Goal: Task Accomplishment & Management: Complete application form

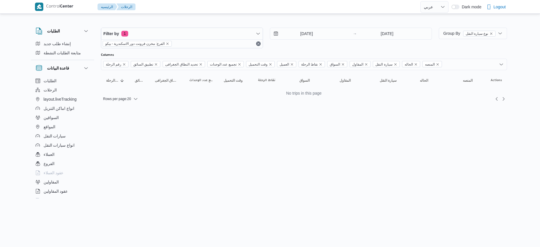
select select "ar"
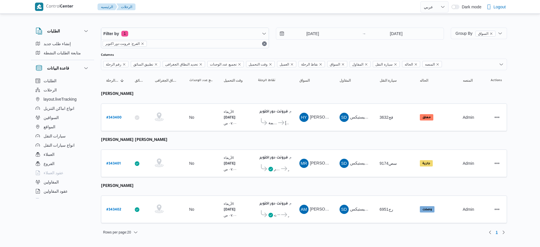
select select "ar"
click at [114, 162] on b "# 343401" at bounding box center [113, 164] width 14 height 4
select select "ar"
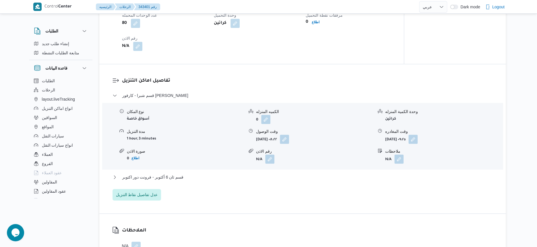
scroll to position [430, 0]
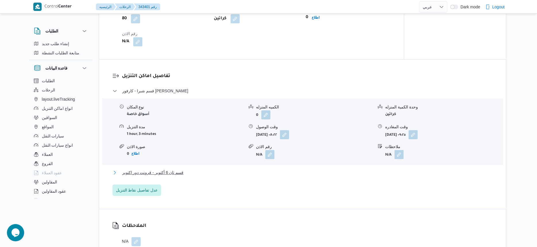
click at [190, 174] on button "قسم ثان 6 أكتوبر - فرونت دور اكتوبر" at bounding box center [302, 172] width 380 height 7
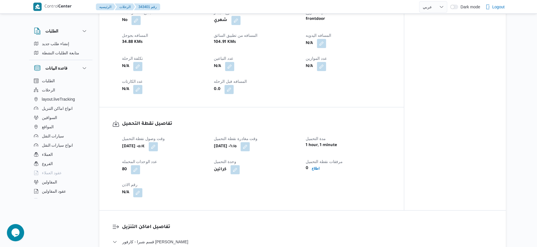
scroll to position [359, 0]
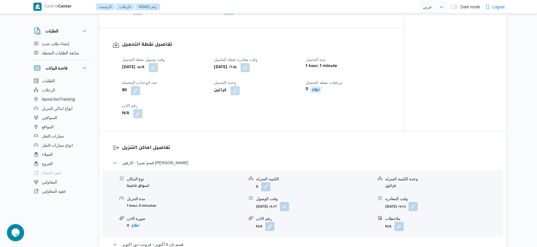
click at [315, 90] on b "اطلاع" at bounding box center [316, 89] width 8 height 4
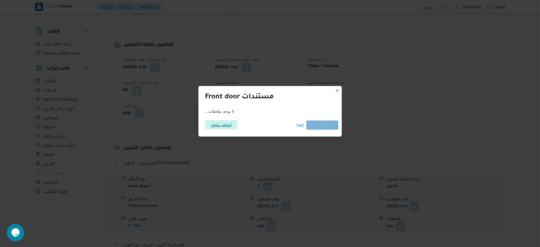
drag, startPoint x: 227, startPoint y: 119, endPoint x: 227, endPoint y: 124, distance: 5.5
click at [227, 119] on div "اضافة ملحق إلغاء حفظ" at bounding box center [270, 125] width 137 height 16
click at [227, 126] on span "اضافة ملحق" at bounding box center [221, 124] width 21 height 9
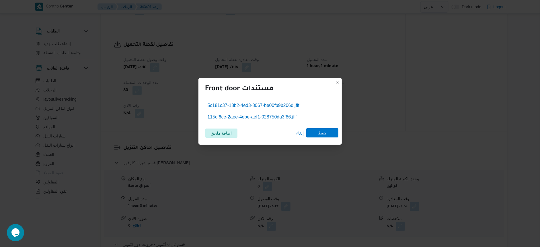
click at [312, 131] on span "حفظ" at bounding box center [322, 132] width 32 height 9
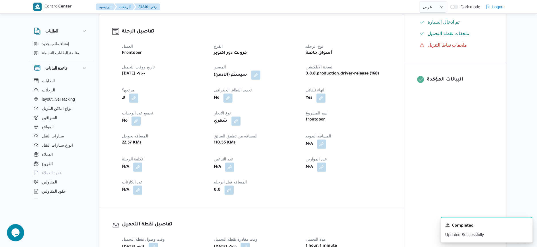
click at [370, 155] on dt "عدد الموازين" at bounding box center [348, 158] width 85 height 7
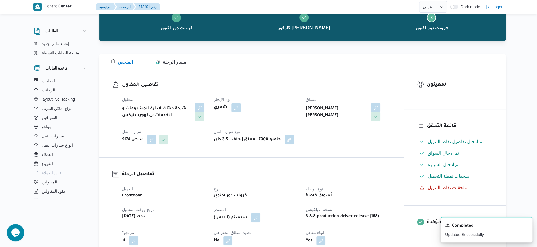
scroll to position [0, 0]
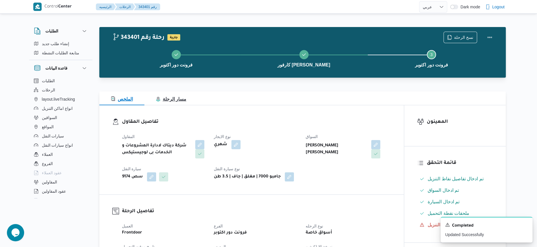
click at [176, 99] on span "مسار الرحلة" at bounding box center [171, 98] width 30 height 5
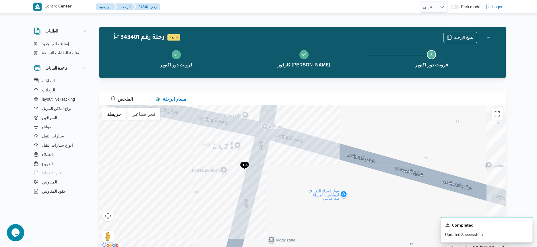
click at [244, 163] on img at bounding box center [244, 165] width 9 height 9
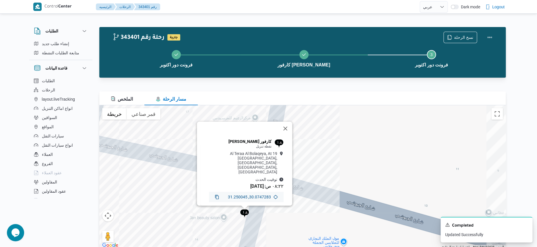
click at [215, 195] on icon at bounding box center [217, 197] width 4 height 4
click at [128, 98] on span "الملخص" at bounding box center [122, 98] width 22 height 5
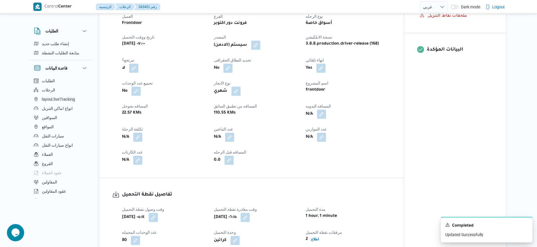
scroll to position [215, 0]
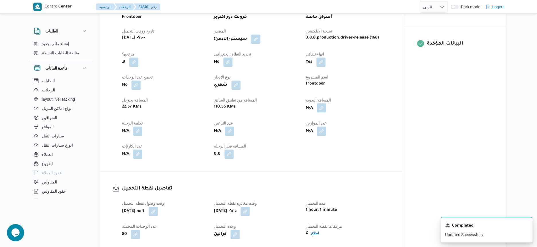
click at [322, 108] on button "button" at bounding box center [321, 107] width 9 height 9
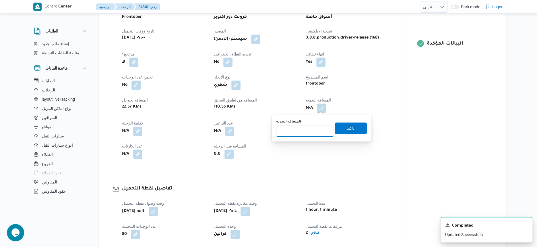
click at [299, 129] on input "المسافه اليدويه" at bounding box center [304, 130] width 57 height 11
type input "105"
click at [348, 128] on span "تاكيد" at bounding box center [350, 127] width 7 height 7
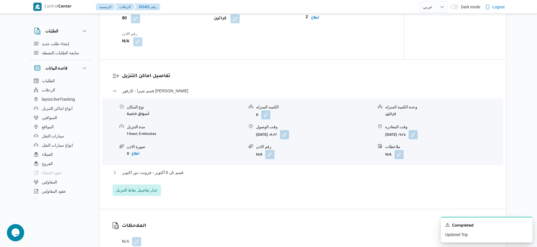
scroll to position [502, 0]
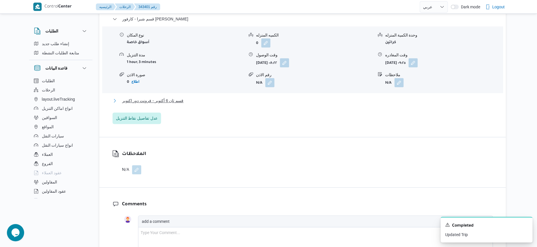
click at [166, 103] on span "قسم ثان 6 أكتوبر - فرونت دور اكتوبر" at bounding box center [152, 100] width 61 height 7
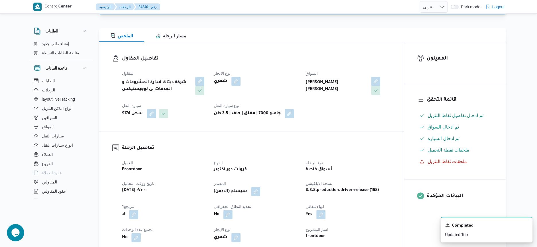
scroll to position [179, 0]
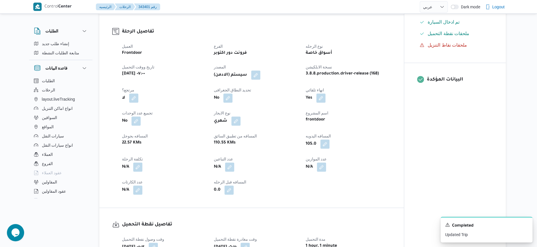
select select "ar"
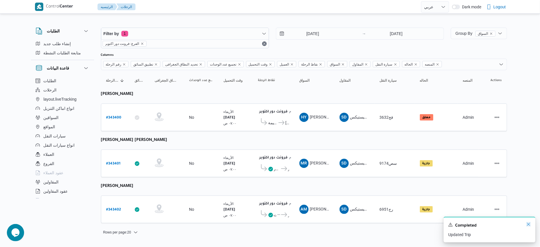
click at [528, 224] on icon "Dismiss toast" at bounding box center [528, 223] width 3 height 3
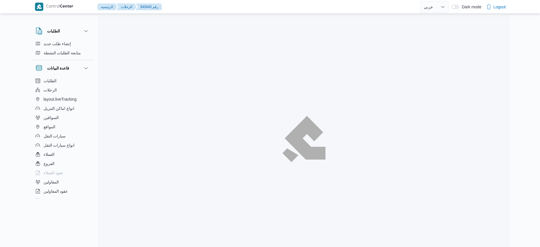
select select "ar"
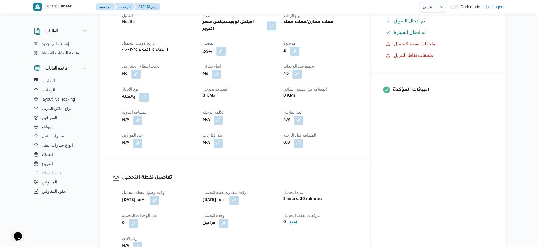
scroll to position [215, 0]
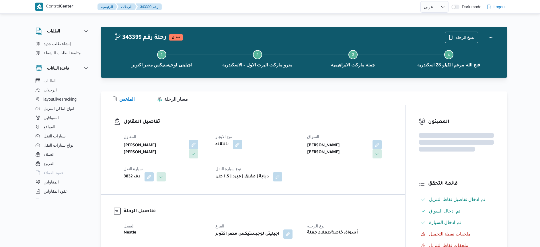
select select "ar"
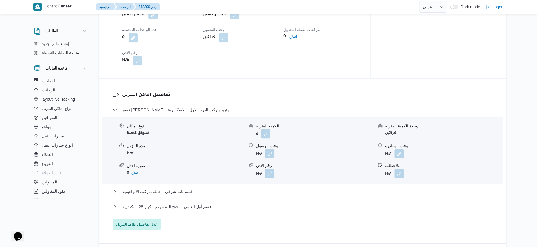
scroll to position [430, 0]
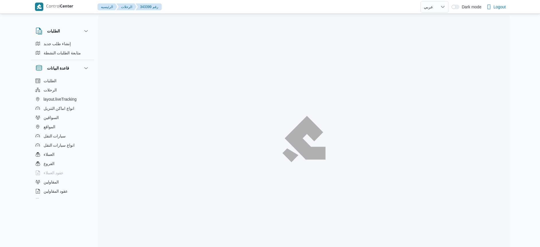
select select "ar"
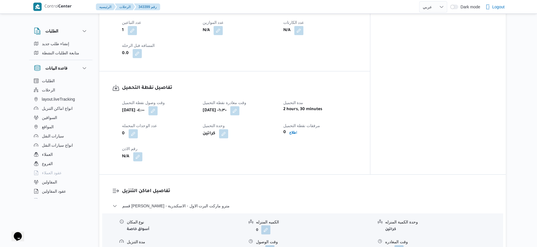
scroll to position [323, 0]
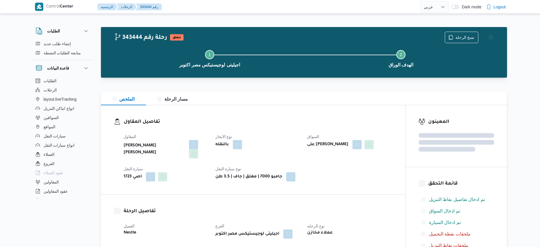
select select "ar"
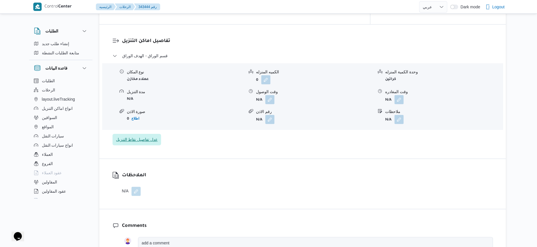
scroll to position [466, 0]
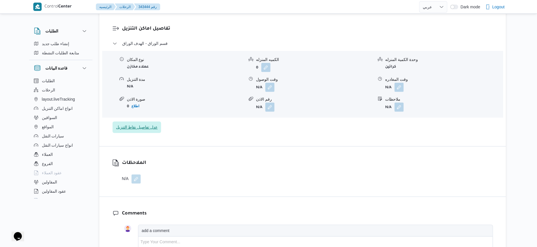
click at [150, 111] on div "قسم الوراق - الهدف الوراق نوع المكان عملاء مخازن الكميه المنزله 0 وحدة الكمية ا…" at bounding box center [302, 86] width 380 height 93
click at [148, 123] on span "عدل تفاصيل نقاط التنزيل" at bounding box center [137, 126] width 42 height 7
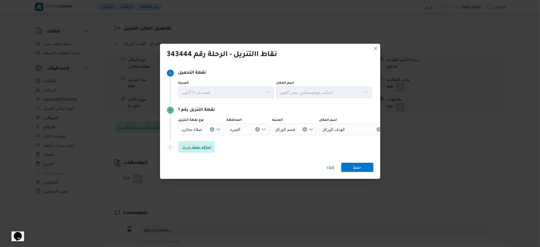
click at [202, 144] on span "اضافة نقطة تنزيل" at bounding box center [197, 146] width 30 height 7
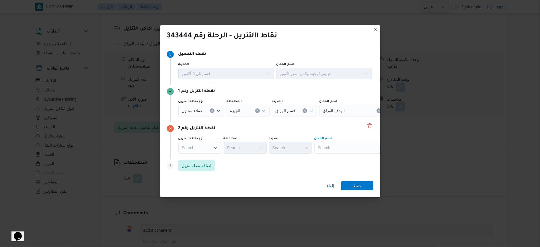
click at [348, 153] on div "Search" at bounding box center [351, 147] width 72 height 11
type input "اكسلنس"
click at [348, 154] on span "اكسلنس قليوب | | مدينة قليوب" at bounding box center [350, 157] width 67 height 9
click at [351, 183] on span "حفظ" at bounding box center [357, 185] width 32 height 9
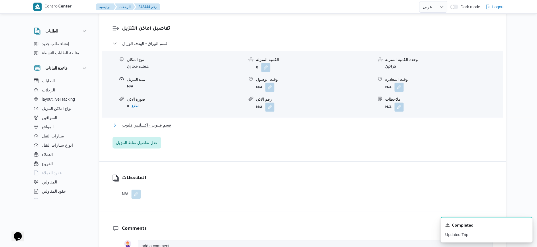
click at [156, 121] on span "قسم قليوب - اكسلنس قليوب" at bounding box center [146, 124] width 49 height 7
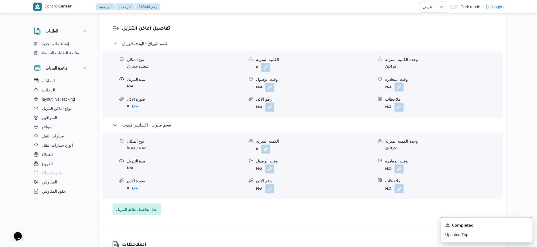
click at [402, 82] on button "button" at bounding box center [398, 86] width 9 height 9
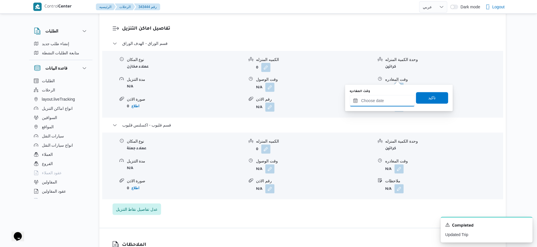
click at [395, 102] on input "وقت المغادره" at bounding box center [382, 100] width 65 height 11
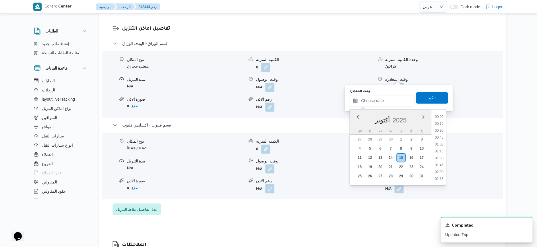
scroll to position [254, 0]
drag, startPoint x: 443, startPoint y: 139, endPoint x: 443, endPoint y: 131, distance: 8.6
click at [443, 139] on li "10:00" at bounding box center [438, 138] width 13 height 6
type input "١٥/١٠/٢٠٢٥ ١٠:٠٠"
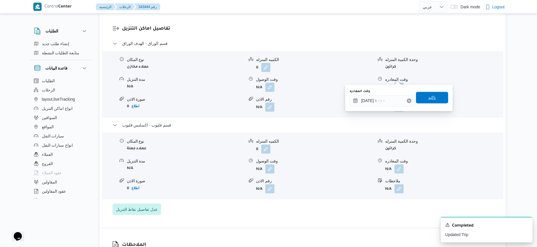
click at [437, 98] on span "تاكيد" at bounding box center [432, 97] width 32 height 11
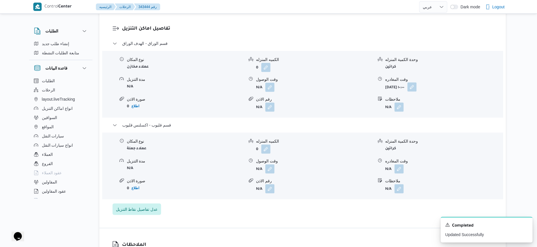
click at [416, 82] on button "button" at bounding box center [411, 86] width 9 height 9
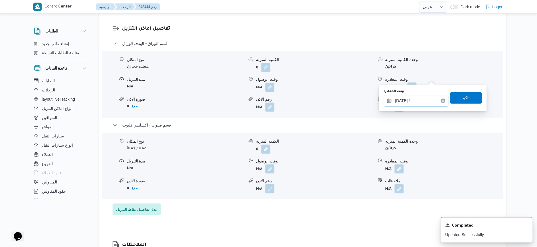
click at [418, 99] on input "١٥/١٠/٢٠٢٥ ١٠:٠٠" at bounding box center [415, 100] width 65 height 11
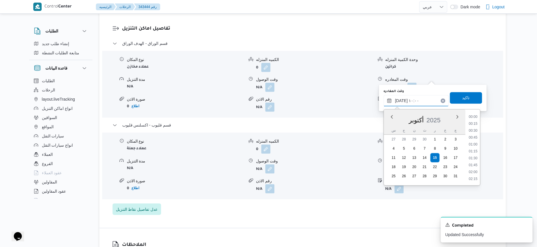
scroll to position [240, 0]
click at [477, 166] on li "10:30" at bounding box center [472, 165] width 13 height 6
type input "١٥/١٠/٢٠٢٥ ١٠:٣٠"
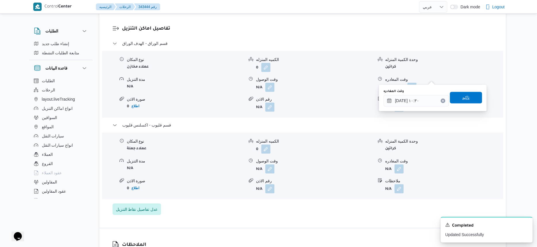
click at [468, 96] on span "تاكيد" at bounding box center [466, 97] width 32 height 11
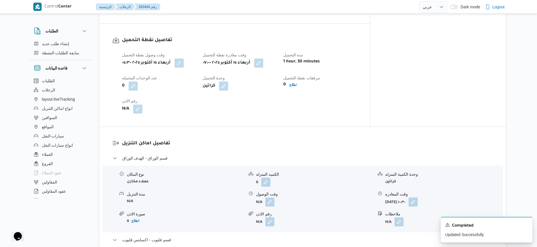
scroll to position [359, 0]
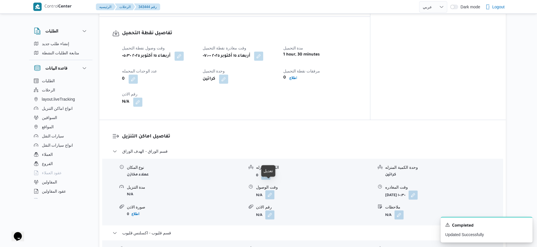
click at [269, 190] on button "button" at bounding box center [269, 194] width 9 height 9
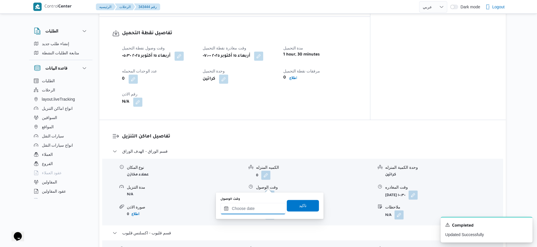
drag, startPoint x: 259, startPoint y: 205, endPoint x: 268, endPoint y: 202, distance: 9.5
click at [259, 205] on input "وقت الوصول" at bounding box center [252, 207] width 65 height 11
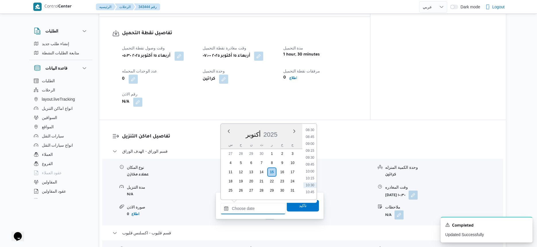
scroll to position [218, 0]
click at [311, 134] on li "08:00" at bounding box center [309, 133] width 13 height 6
type input "١٥/١٠/٢٠٢٥ ٠٨:٠٠"
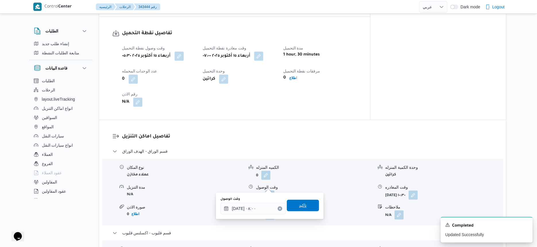
click at [308, 206] on span "تاكيد" at bounding box center [303, 204] width 32 height 11
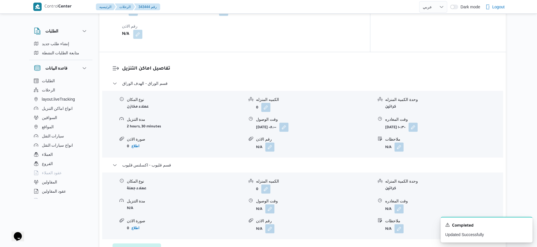
scroll to position [430, 0]
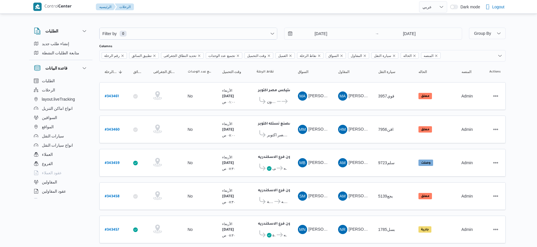
select select "ar"
click at [55, 126] on button "المواقع" at bounding box center [61, 126] width 59 height 9
select select "ar"
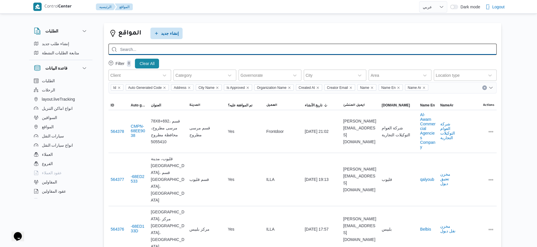
click at [171, 48] on input "search" at bounding box center [302, 49] width 388 height 11
click at [157, 44] on input "search" at bounding box center [302, 49] width 388 height 11
type input "الهدف الوراق"
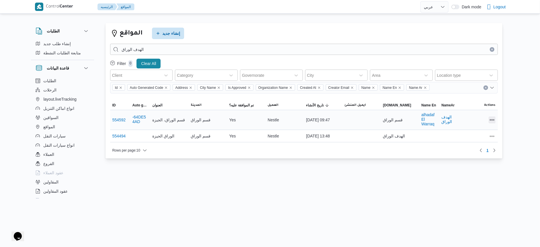
click at [494, 122] on button "All actions" at bounding box center [492, 119] width 7 height 7
click at [476, 114] on button "Preview" at bounding box center [471, 108] width 32 height 11
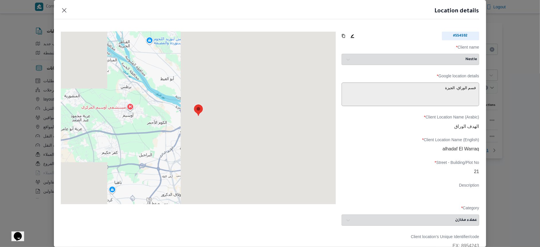
type textarea "467F+V2Q، جزيرة وراق الحضر، قسم الوراق، محافظة الجيزة 3872007، مصر"
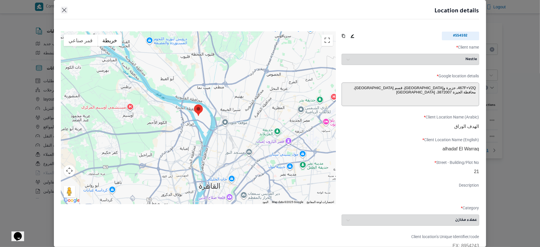
click at [62, 9] on button "Closes this modal window" at bounding box center [64, 10] width 7 height 7
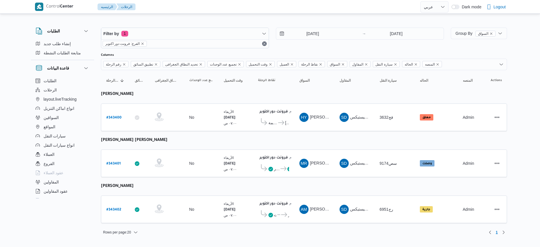
select select "ar"
click at [109, 162] on b "# 343401" at bounding box center [113, 164] width 14 height 4
select select "ar"
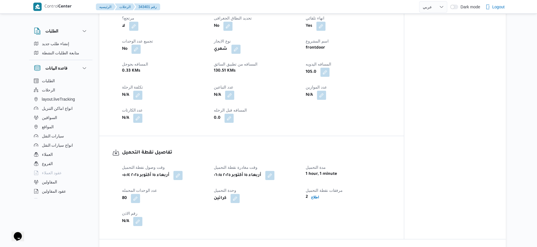
scroll to position [430, 0]
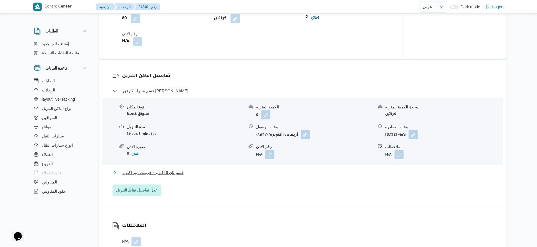
click at [159, 172] on span "قسم ثان 6 أكتوبر - فرونت دور اكتوبر" at bounding box center [152, 172] width 61 height 7
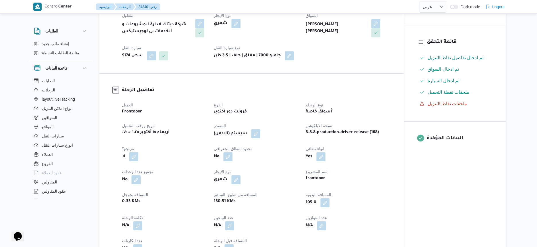
scroll to position [0, 0]
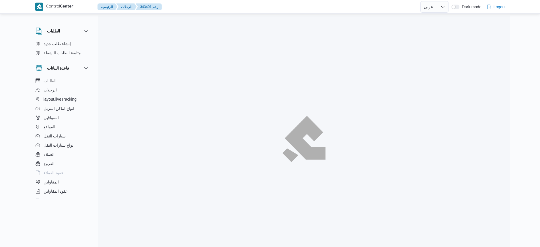
select select "ar"
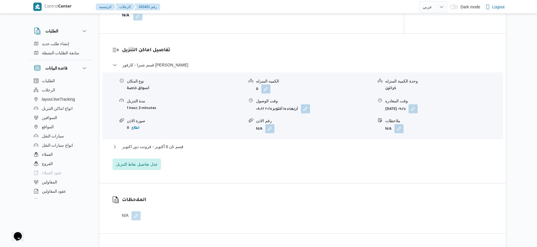
scroll to position [466, 0]
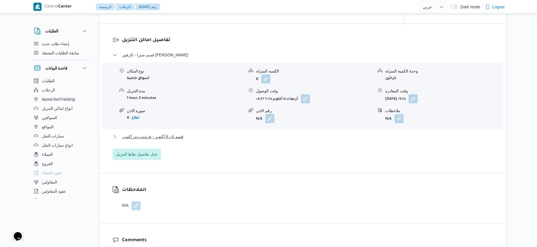
click at [193, 137] on button "قسم ثان 6 أكتوبر - فرونت دور اكتوبر" at bounding box center [302, 136] width 380 height 7
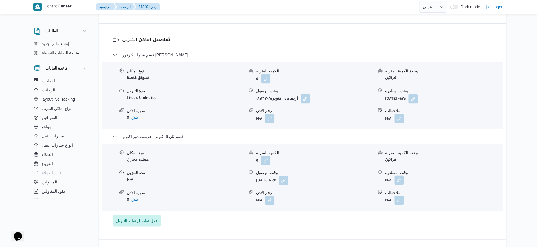
click at [399, 178] on button "button" at bounding box center [398, 179] width 9 height 9
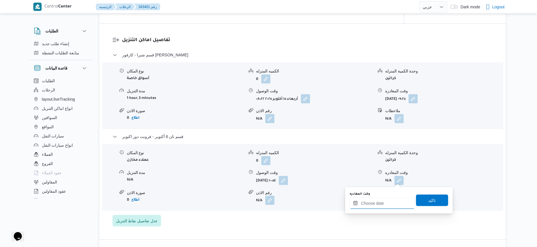
click at [395, 204] on input "وقت المغادره" at bounding box center [382, 202] width 65 height 11
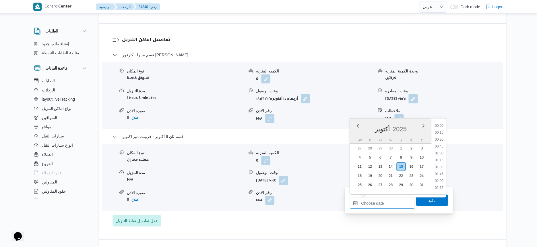
scroll to position [268, 0]
click at [440, 162] on li "11:00" at bounding box center [438, 161] width 13 height 6
type input "[DATE] ١١:٠٠"
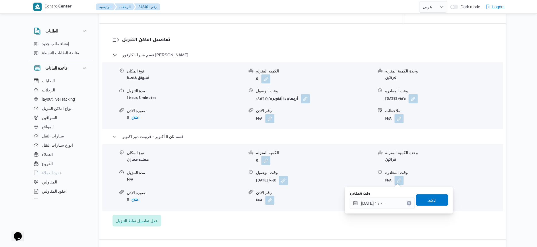
click at [440, 197] on span "تاكيد" at bounding box center [432, 199] width 32 height 11
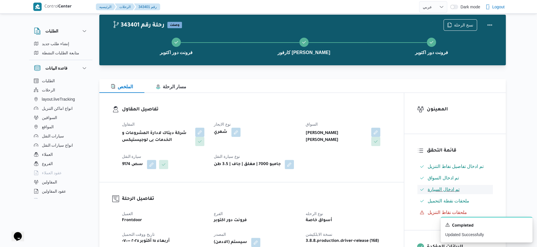
scroll to position [0, 0]
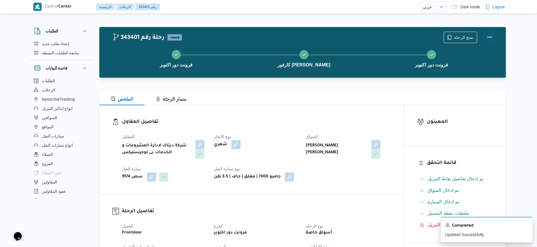
click at [488, 36] on button "Actions" at bounding box center [489, 36] width 11 height 11
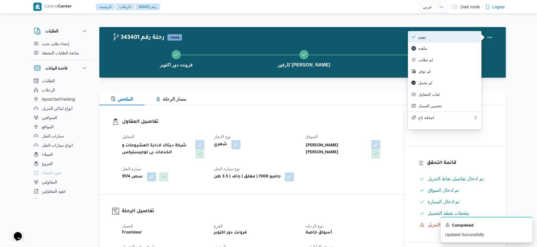
click at [473, 39] on span "تمت" at bounding box center [448, 36] width 60 height 5
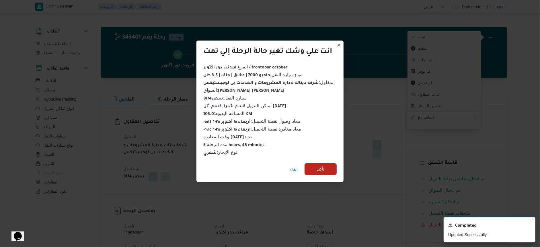
click at [331, 168] on span "تأكيد" at bounding box center [321, 168] width 32 height 11
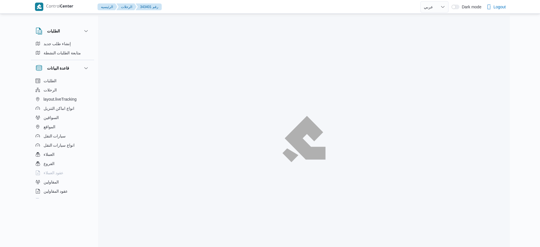
select select "ar"
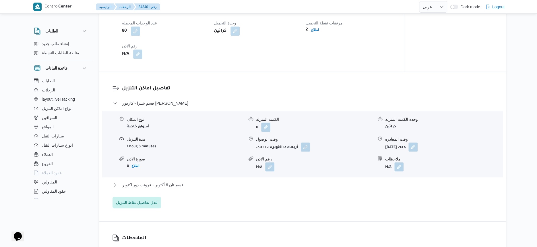
scroll to position [466, 0]
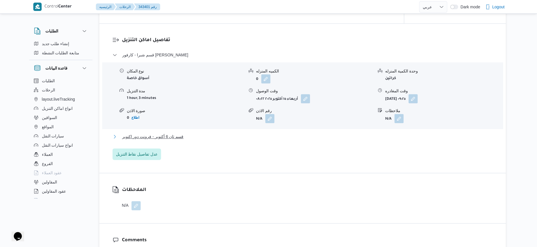
click at [192, 134] on button "قسم ثان 6 أكتوبر - فرونت دور اكتوبر" at bounding box center [302, 136] width 380 height 7
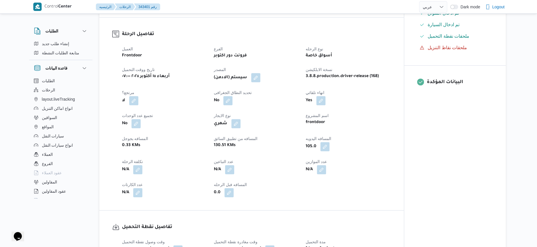
scroll to position [0, 0]
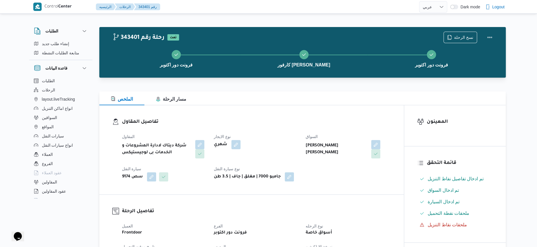
select select "ar"
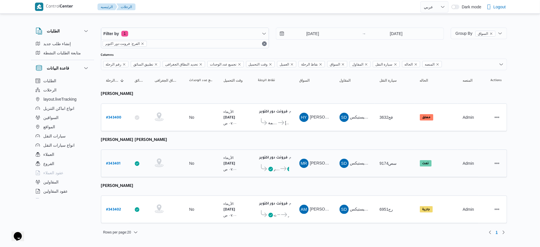
click at [120, 162] on b "# 343401" at bounding box center [113, 164] width 14 height 4
select select "ar"
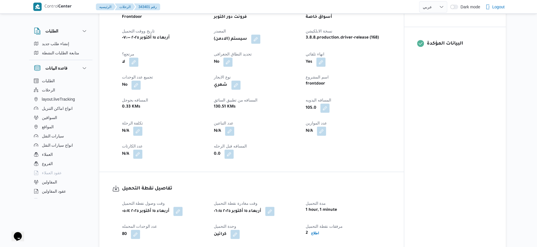
scroll to position [395, 0]
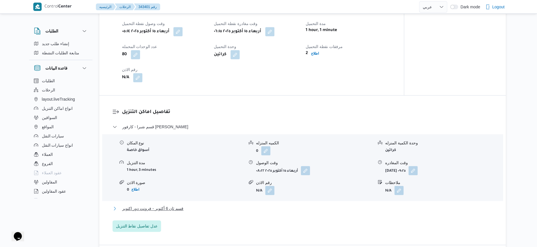
click at [198, 207] on button "قسم ثان 6 أكتوبر - فرونت دور اكتوبر" at bounding box center [302, 208] width 380 height 7
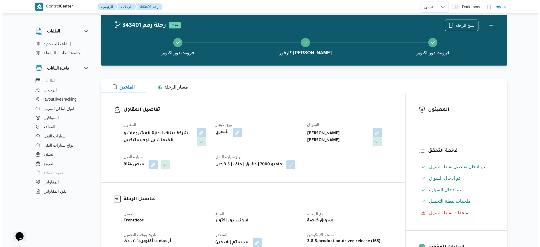
scroll to position [0, 0]
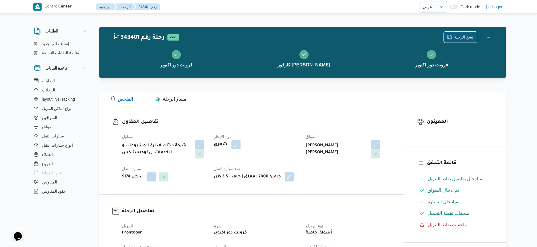
click at [463, 37] on span "نسخ الرحلة" at bounding box center [463, 37] width 19 height 7
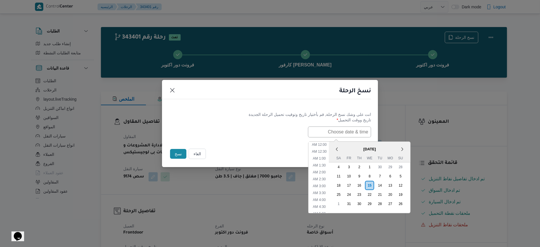
click at [341, 134] on input "text" at bounding box center [339, 131] width 63 height 11
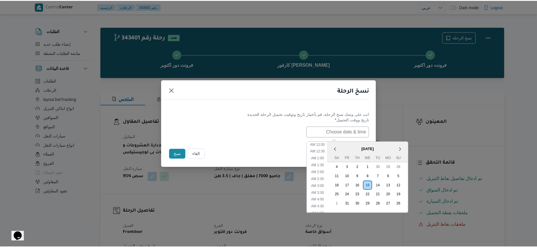
scroll to position [126, 0]
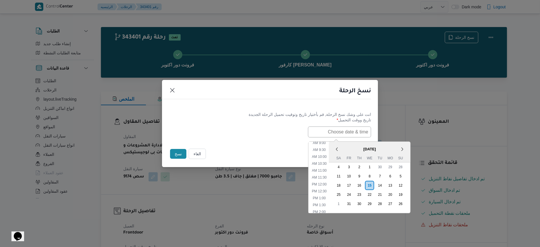
click at [354, 144] on span "October 2025" at bounding box center [369, 149] width 81 height 10
click at [326, 169] on li "11:00 AM" at bounding box center [319, 170] width 19 height 6
type input "15/10/2025 11:00AM"
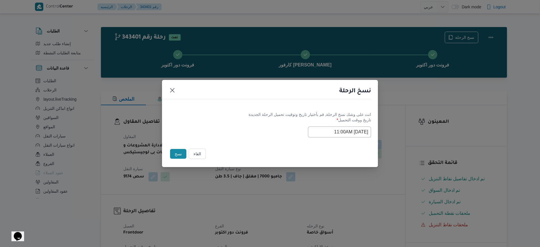
click at [179, 154] on button "نسخ" at bounding box center [178, 154] width 16 height 10
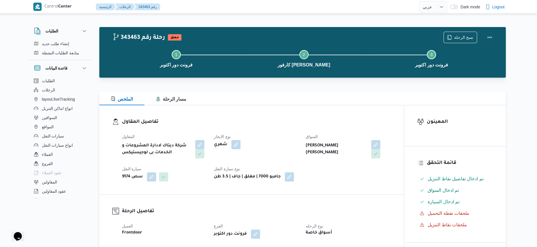
select select "ar"
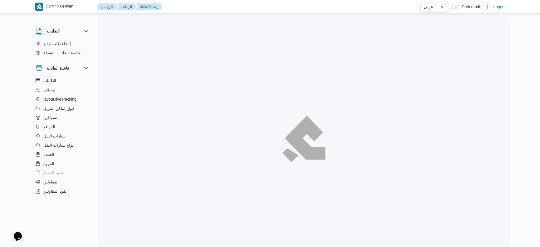
select select "ar"
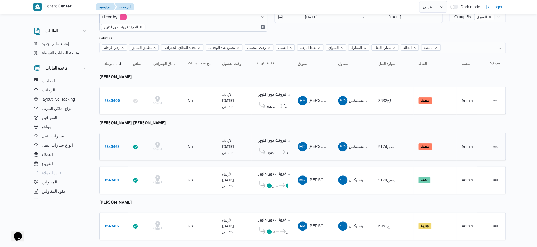
scroll to position [26, 0]
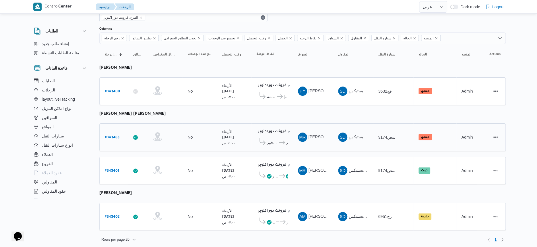
click at [112, 136] on b "# 343463" at bounding box center [112, 137] width 15 height 4
select select "ar"
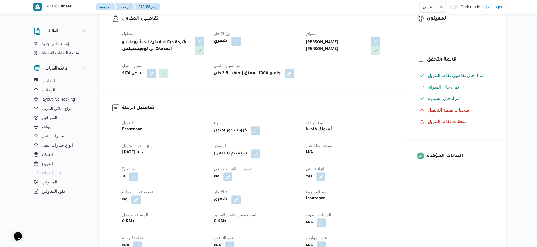
scroll to position [108, 0]
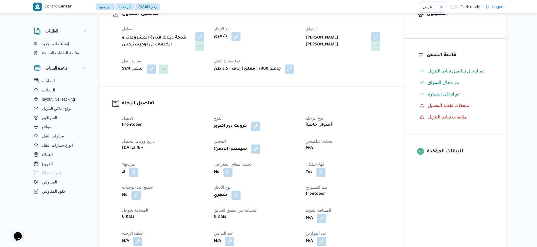
click at [255, 150] on button "button" at bounding box center [255, 148] width 9 height 9
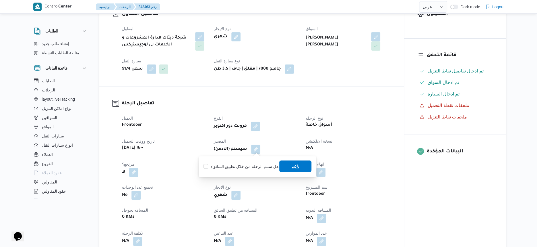
click at [281, 161] on span "تاكيد" at bounding box center [295, 165] width 32 height 11
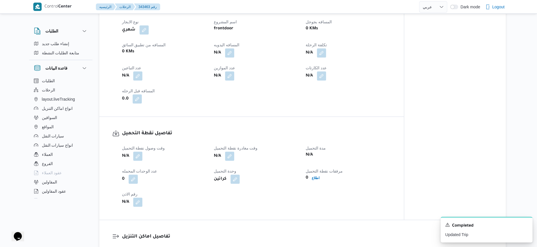
scroll to position [287, 0]
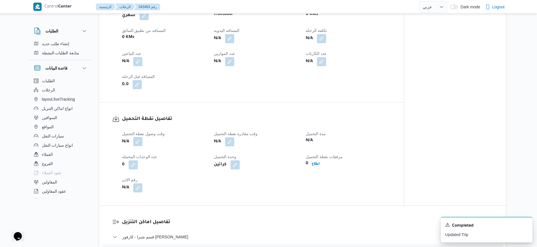
click at [135, 141] on button "button" at bounding box center [137, 141] width 9 height 9
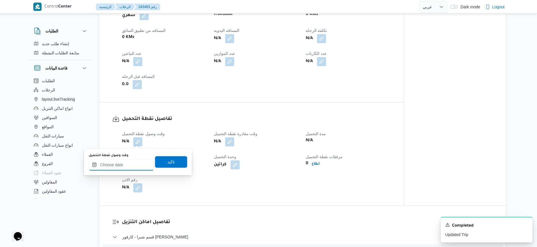
click at [132, 164] on input "وقت وصول نفطة التحميل" at bounding box center [121, 164] width 65 height 11
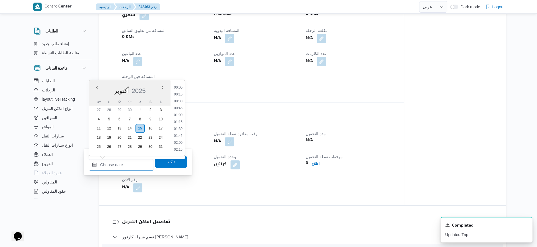
scroll to position [282, 0]
drag, startPoint x: 179, startPoint y: 109, endPoint x: 175, endPoint y: 130, distance: 20.9
click at [179, 109] on li "11:00" at bounding box center [178, 109] width 13 height 6
type input "[DATE] ١١:٠٠"
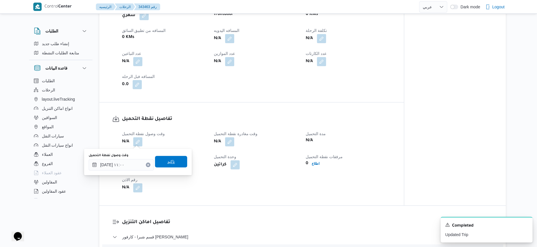
click at [178, 156] on div "تاكيد" at bounding box center [171, 161] width 32 height 11
click at [180, 166] on span "تاكيد" at bounding box center [171, 161] width 32 height 11
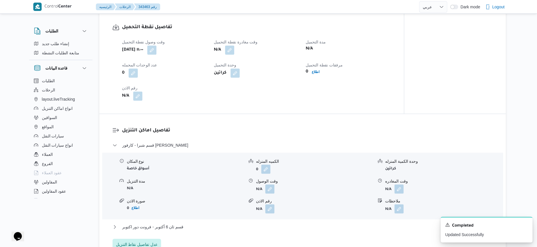
scroll to position [395, 0]
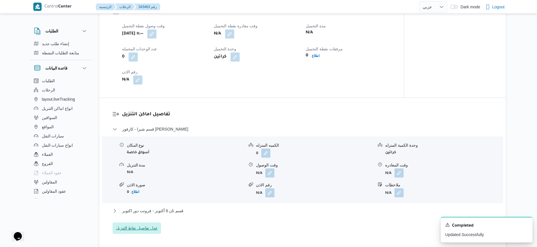
click at [152, 227] on span "عدل تفاصيل نقاط التنزيل" at bounding box center [137, 227] width 42 height 7
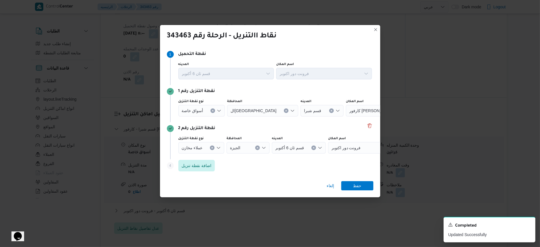
click at [213, 110] on icon "Clear input" at bounding box center [212, 110] width 1 height 1
click at [335, 108] on div "Search" at bounding box center [351, 110] width 72 height 11
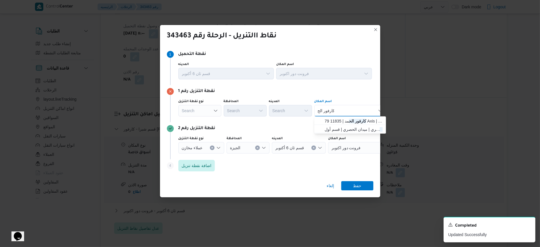
type input "كارفور الح"
click at [349, 108] on div "كارفور الح كارفور الح" at bounding box center [351, 110] width 72 height 11
click at [348, 126] on span "كارفور الح صري | ميدان الحصري | قسم أول 6 أكتوبر" at bounding box center [354, 129] width 58 height 7
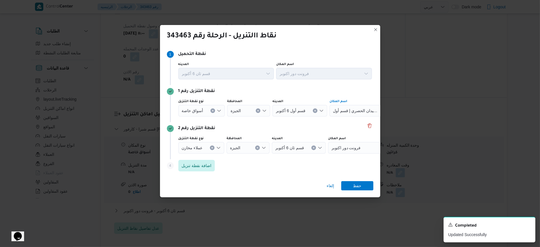
click at [211, 147] on icon "Clear input" at bounding box center [212, 147] width 2 height 2
click at [357, 146] on div "Search" at bounding box center [351, 147] width 72 height 11
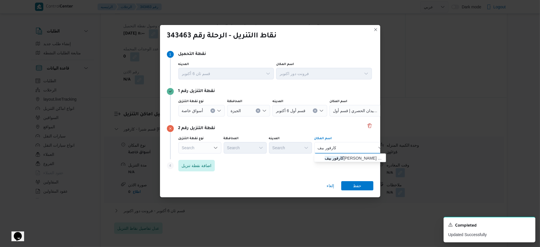
type input "كارفور بيف"
click at [348, 150] on div "كارفور بيف كارفور بيف" at bounding box center [351, 147] width 72 height 11
click at [347, 160] on span "كارفور بيف رلي هيلز | كارفور بيفرلي هيلز | null" at bounding box center [354, 157] width 58 height 7
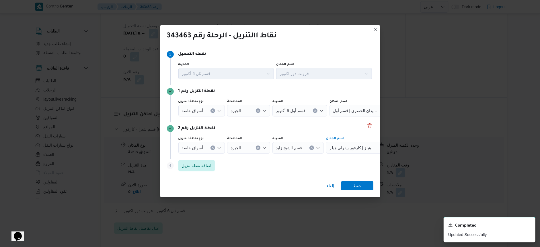
click at [354, 190] on div "إلغاء حفظ" at bounding box center [270, 186] width 220 height 21
click at [355, 187] on span "حفظ" at bounding box center [357, 185] width 8 height 9
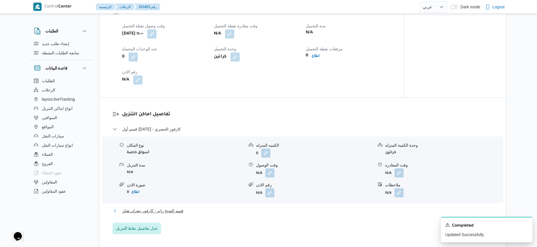
click at [169, 213] on span "قسم الشيخ زايد - كارفور بيفرلي هيلز" at bounding box center [152, 210] width 61 height 7
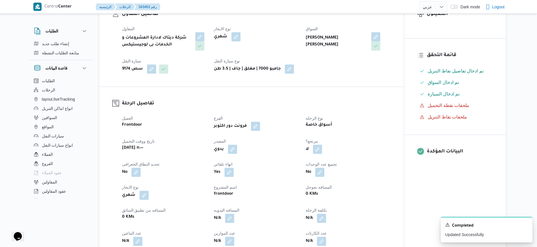
scroll to position [0, 0]
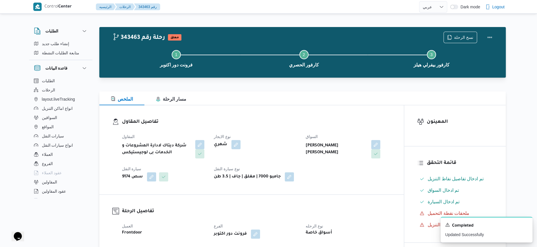
select select "ar"
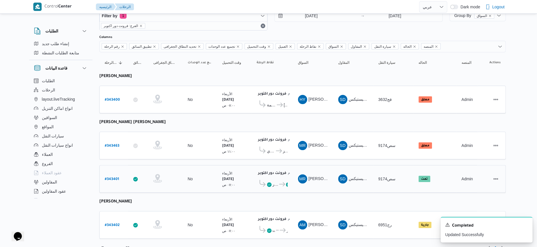
scroll to position [26, 0]
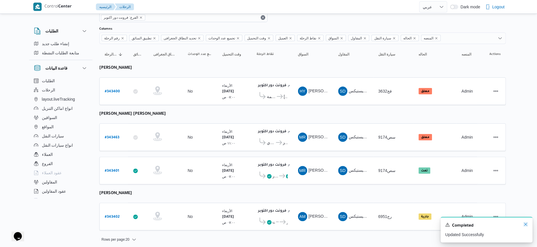
click at [527, 223] on icon "Dismiss toast" at bounding box center [525, 224] width 5 height 5
click at [275, 218] on span "..." at bounding box center [277, 221] width 4 height 7
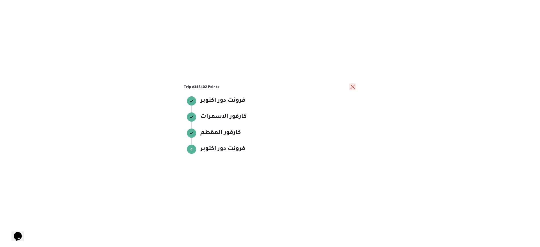
click at [352, 86] on button "close" at bounding box center [353, 86] width 7 height 7
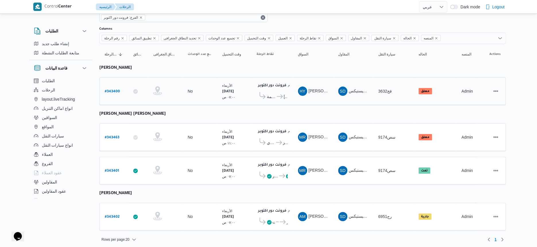
click at [267, 97] on span "كارفور شبرا الخيمة" at bounding box center [271, 96] width 9 height 7
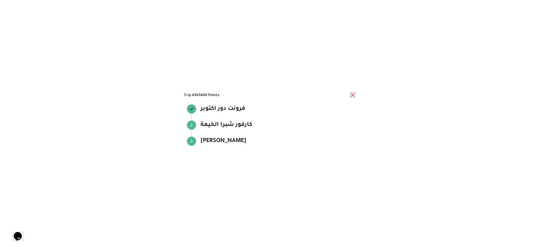
click at [352, 94] on button "close" at bounding box center [353, 94] width 7 height 7
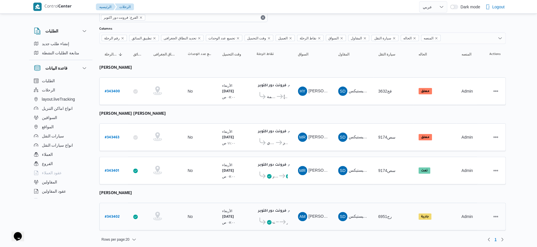
click at [109, 215] on b "# 343402" at bounding box center [112, 217] width 15 height 4
select select "ar"
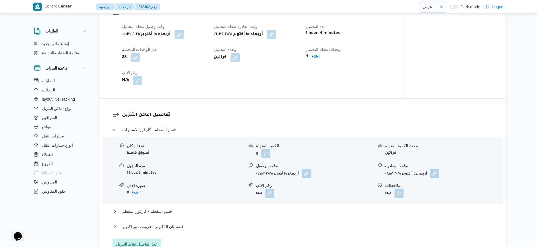
scroll to position [502, 0]
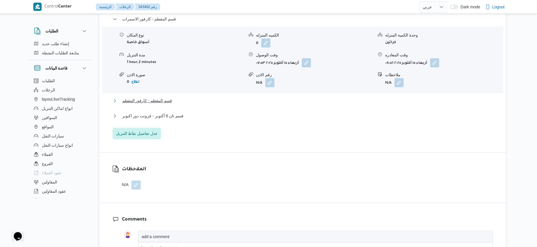
click at [183, 98] on button "قسم المقطم - كارفور المقطم" at bounding box center [302, 100] width 380 height 7
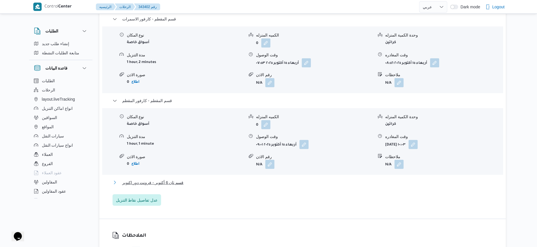
click at [188, 181] on button "قسم ثان 6 أكتوبر - فرونت دور اكتوبر" at bounding box center [302, 181] width 380 height 7
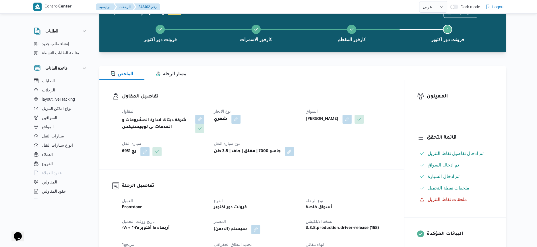
scroll to position [0, 0]
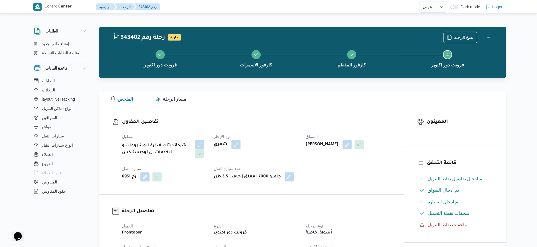
select select "ar"
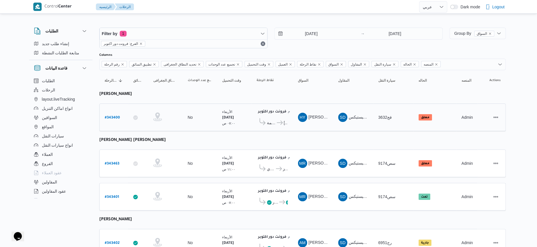
click at [110, 116] on b "# 343400" at bounding box center [112, 118] width 15 height 4
select select "ar"
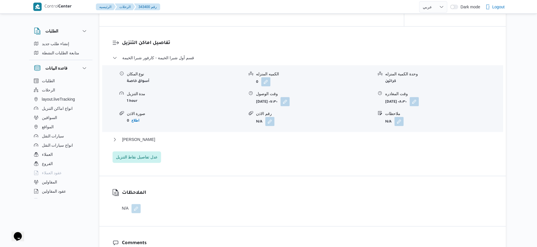
scroll to position [466, 0]
click at [169, 138] on button "بنها - كارفور بنها" at bounding box center [302, 138] width 380 height 7
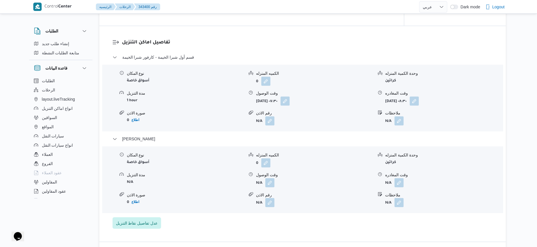
select select "ar"
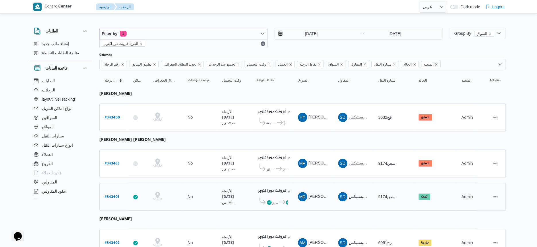
scroll to position [26, 0]
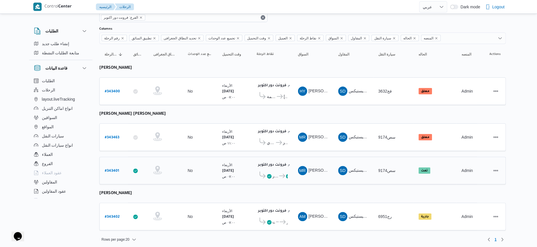
click at [282, 173] on icon at bounding box center [282, 175] width 6 height 4
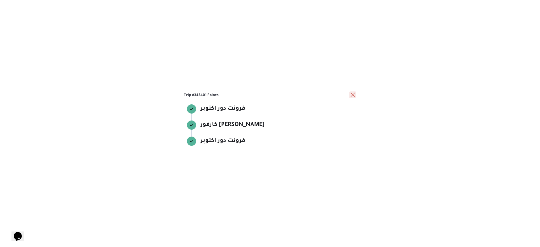
click at [352, 94] on button "close" at bounding box center [353, 94] width 7 height 7
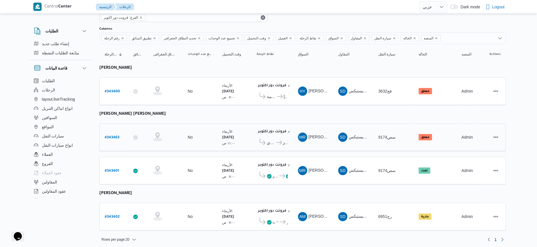
click at [278, 140] on icon at bounding box center [279, 142] width 6 height 4
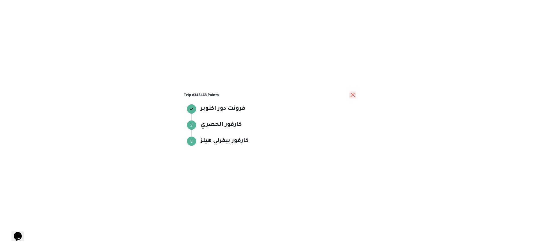
click at [351, 95] on button "close" at bounding box center [353, 94] width 7 height 7
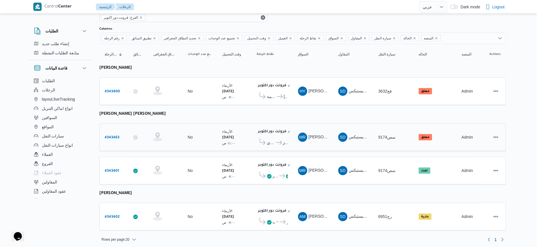
click at [115, 135] on b "# 343463" at bounding box center [112, 137] width 15 height 4
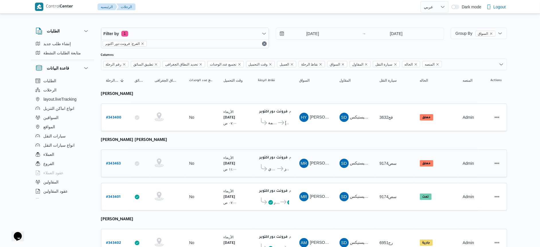
select select "ar"
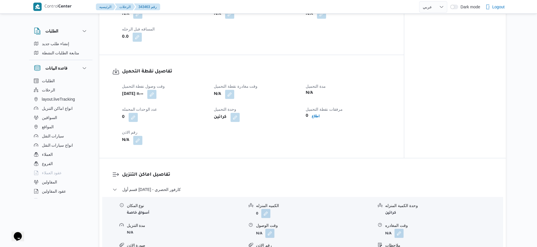
scroll to position [251, 0]
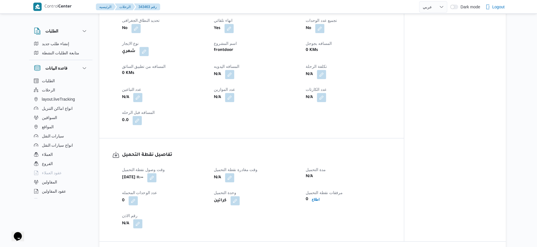
select select "ar"
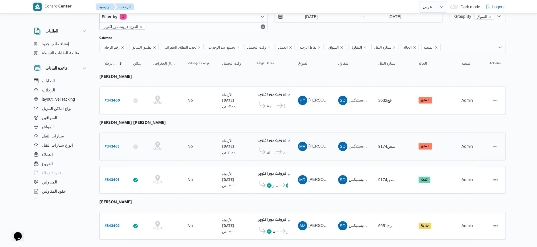
scroll to position [26, 0]
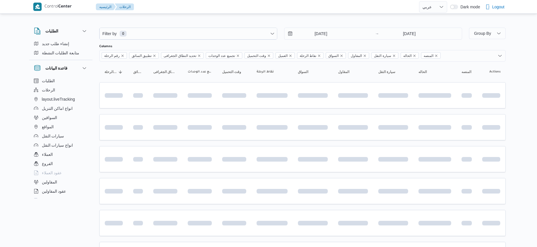
select select "ar"
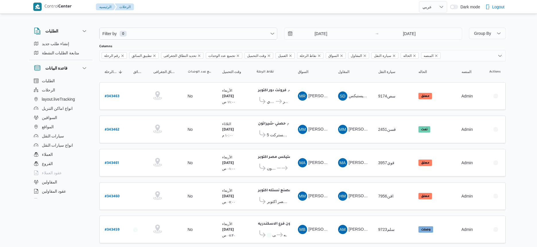
select select "ar"
click at [73, 46] on button "إنشاء طلب جديد" at bounding box center [61, 43] width 59 height 9
select select "ar"
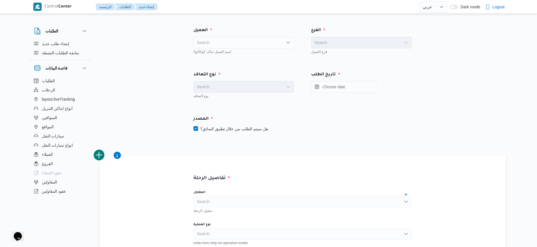
click at [247, 45] on div "Search" at bounding box center [243, 42] width 100 height 11
type input "ب"
type input "fro"
click at [225, 50] on span "Fro ntdoor" at bounding box center [246, 52] width 87 height 7
click at [329, 43] on div "Search" at bounding box center [361, 42] width 100 height 11
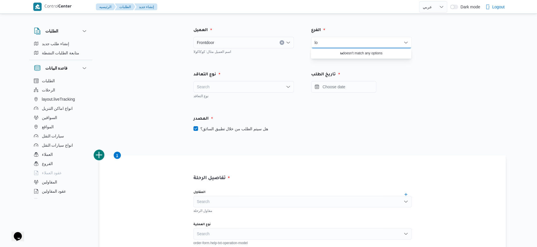
type input "l"
type input "بيكو"
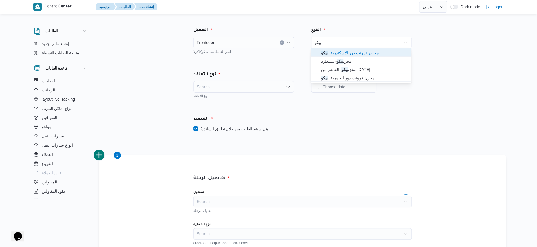
click at [363, 51] on span "مخزن فرونت دور الاسكندرية - بيكو" at bounding box center [364, 52] width 87 height 7
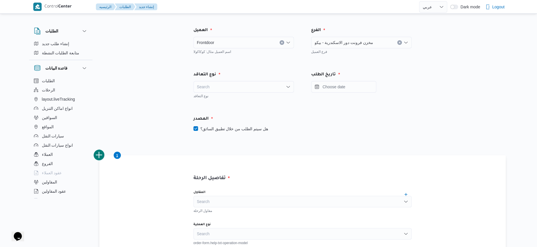
click at [238, 83] on div "Search" at bounding box center [243, 86] width 100 height 11
click at [219, 104] on span "On Demand" at bounding box center [246, 105] width 87 height 7
click at [230, 130] on label "هل سيتم الطلب من خلال تطبيق السائق؟" at bounding box center [230, 128] width 75 height 7
checkbox input "false"
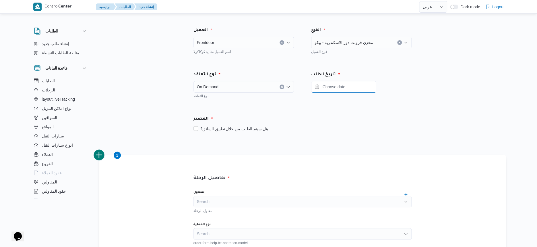
click at [345, 85] on input "Press the down key to open a popover containing a calendar." at bounding box center [343, 86] width 65 height 11
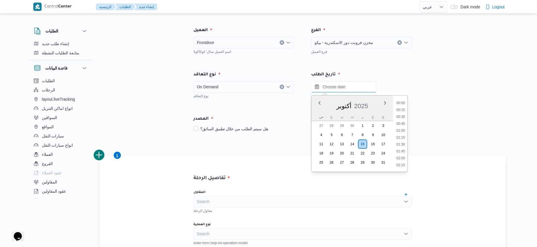
scroll to position [288, 0]
click at [327, 103] on div "أكتوبر 2025" at bounding box center [351, 105] width 81 height 15
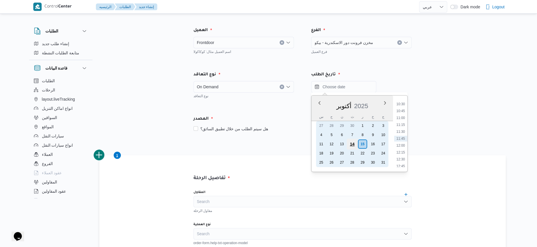
click at [356, 144] on div "14" at bounding box center [351, 143] width 11 height 11
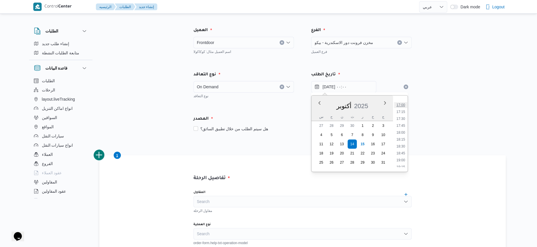
click at [402, 105] on li "17:00" at bounding box center [400, 105] width 13 height 6
type input "[DATE] ١٧:٠٠"
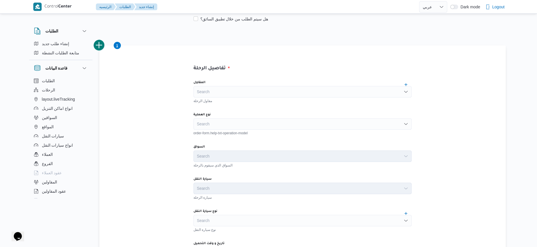
scroll to position [143, 0]
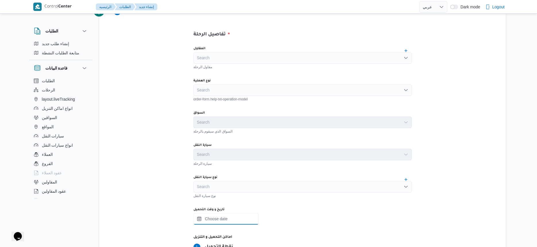
click at [219, 215] on input "تاريخ و وقت التحميل" at bounding box center [225, 218] width 65 height 11
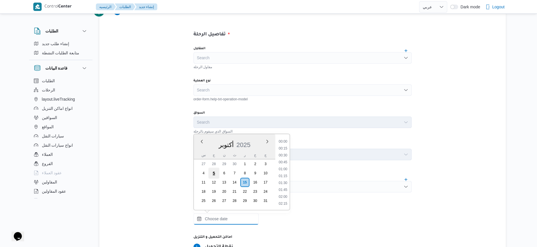
scroll to position [288, 0]
click at [209, 137] on div "أكتوبر 2025" at bounding box center [234, 143] width 81 height 15
click at [284, 173] on li "09:00" at bounding box center [282, 173] width 13 height 6
type input "[DATE] ٠٩:٠٠"
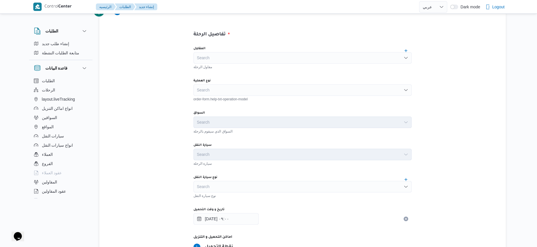
click at [129, 183] on div "تفاصيل الرحلة المقاول Search مقاول الرحلة نوع العملية Search order-form.help-tx…" at bounding box center [302, 213] width 406 height 405
click at [223, 185] on div "Search" at bounding box center [302, 186] width 218 height 11
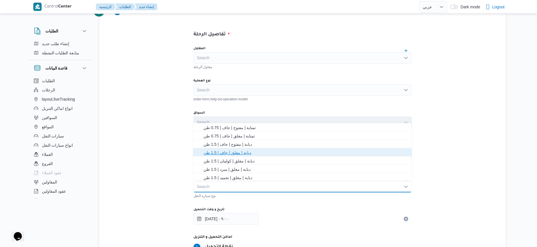
click at [242, 154] on span "دبابة | مغلق | جاف | 1.5 طن" at bounding box center [305, 152] width 204 height 7
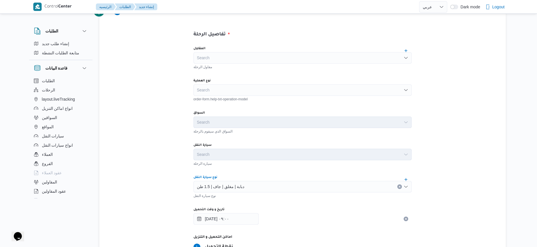
click at [135, 156] on div "تفاصيل الرحلة المقاول Search مقاول الرحلة نوع العملية Search order-form.help-tx…" at bounding box center [302, 213] width 406 height 405
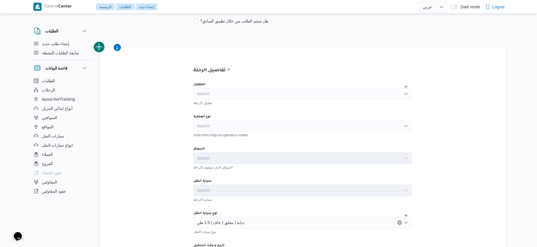
click at [98, 47] on button "add trip" at bounding box center [99, 46] width 11 height 11
click at [205, 122] on div "Search" at bounding box center [302, 125] width 218 height 11
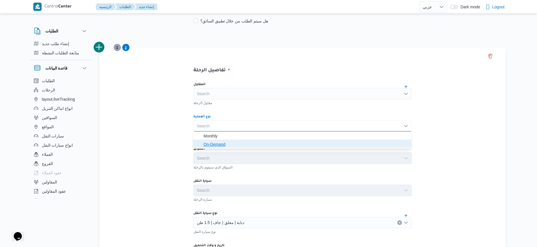
click at [210, 143] on span "On-Demand" at bounding box center [305, 144] width 204 height 7
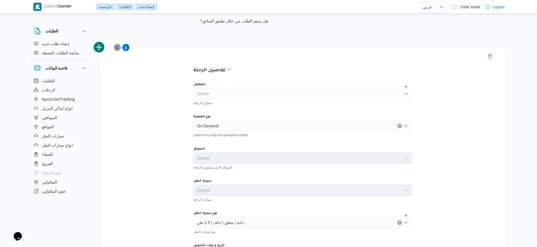
click at [151, 124] on div "تفاصيل الرحلة المقاول Search مقاول الرحلة نوع العملية On-Demand order-form.help…" at bounding box center [302, 249] width 406 height 405
click at [118, 51] on div "تفاصيل الرحلة المقاول Search مقاول الرحلة نوع العملية On-Demand order-form.help…" at bounding box center [302, 249] width 406 height 405
click at [118, 48] on span "1" at bounding box center [117, 47] width 7 height 7
click at [213, 121] on div "Search" at bounding box center [302, 125] width 218 height 11
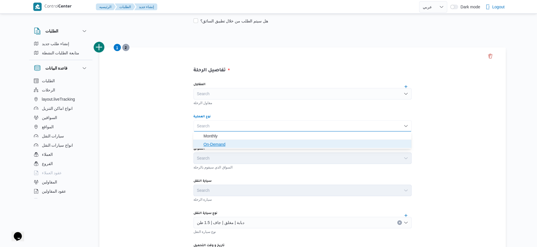
click at [213, 143] on span "On-Demand" at bounding box center [305, 144] width 204 height 7
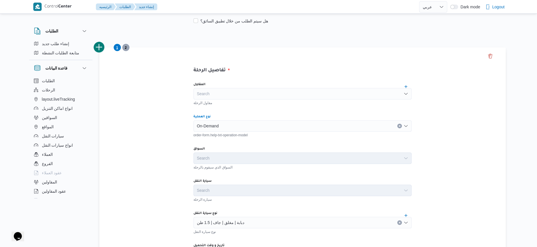
click at [161, 136] on div "تفاصيل الرحلة المقاول Search مقاول الرحلة نوع العملية On-Demand Combo box. Sele…" at bounding box center [302, 249] width 406 height 405
click at [126, 49] on span "2" at bounding box center [126, 47] width 2 height 7
click at [118, 47] on span "1" at bounding box center [117, 47] width 7 height 7
click at [128, 48] on span "2" at bounding box center [125, 47] width 7 height 7
click at [101, 44] on button "add trip" at bounding box center [99, 46] width 11 height 11
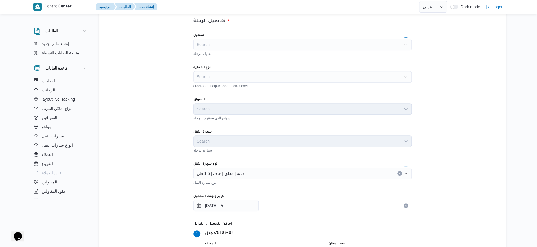
scroll to position [179, 0]
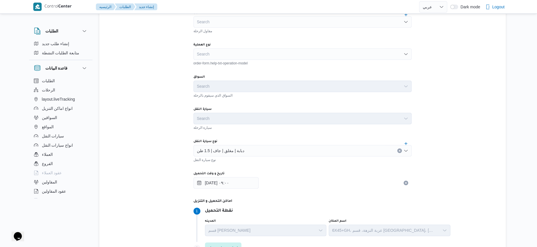
click at [247, 149] on div "دبابة | مغلق | جاف | 1.5 طن" at bounding box center [302, 150] width 218 height 11
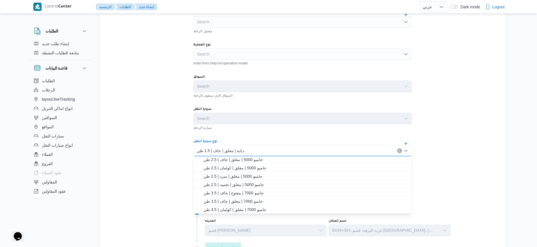
scroll to position [72, 0]
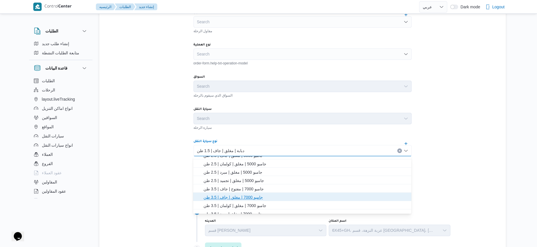
click at [244, 195] on span "جامبو 7000 | مغلق | جاف | 3.5 طن" at bounding box center [305, 196] width 204 height 7
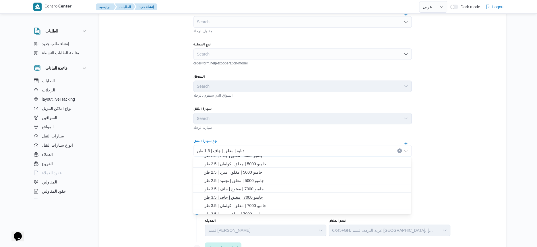
scroll to position [0, 0]
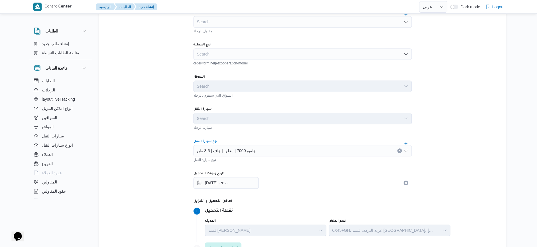
click at [145, 128] on div "تفاصيل الرحلة المقاول Search مقاول الرحلة نوع العملية Search order-form.help-tx…" at bounding box center [302, 178] width 406 height 405
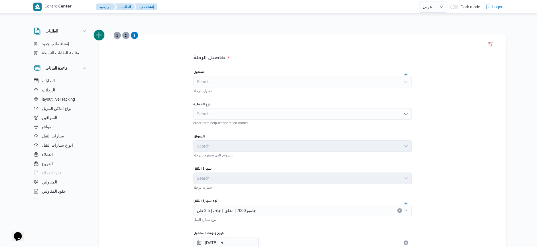
scroll to position [108, 0]
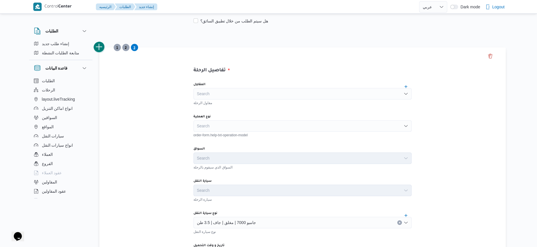
click at [100, 48] on button "add trip" at bounding box center [99, 46] width 11 height 11
click at [219, 124] on div "Search" at bounding box center [302, 125] width 218 height 11
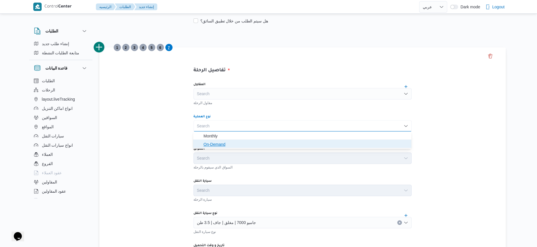
click at [221, 143] on span "On-Demand" at bounding box center [305, 144] width 204 height 7
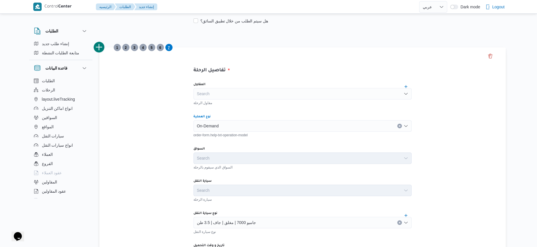
click at [170, 121] on div "تفاصيل الرحلة المقاول Search مقاول الرحلة نوع العملية On-Demand Combo box. Sele…" at bounding box center [302, 249] width 406 height 405
click at [159, 50] on span "6" at bounding box center [160, 47] width 2 height 7
click at [209, 123] on div "Search" at bounding box center [302, 125] width 218 height 11
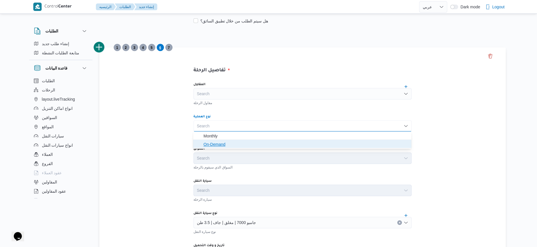
click at [212, 144] on span "On-Demand" at bounding box center [305, 144] width 204 height 7
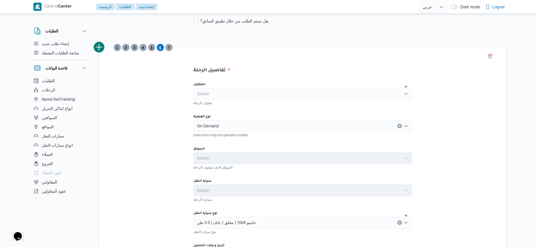
click at [152, 48] on span "5" at bounding box center [152, 47] width 2 height 7
click at [208, 126] on div "Search" at bounding box center [302, 125] width 218 height 11
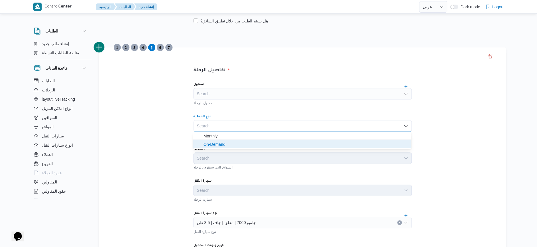
click at [213, 145] on span "On-Demand" at bounding box center [305, 144] width 204 height 7
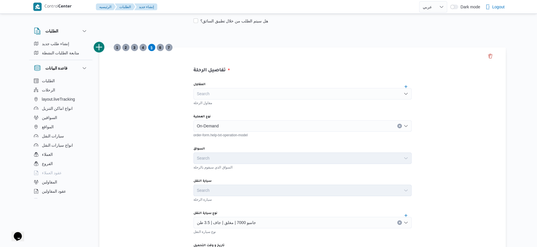
click at [166, 118] on div "تفاصيل الرحلة المقاول Search مقاول الرحلة نوع العملية On-Demand order-form.help…" at bounding box center [302, 249] width 406 height 405
click at [143, 46] on span "4" at bounding box center [143, 47] width 2 height 7
click at [219, 124] on div "Search" at bounding box center [302, 125] width 218 height 11
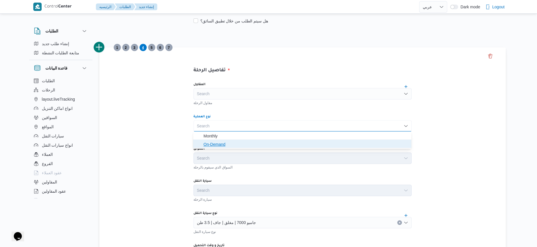
click at [215, 143] on span "On-Demand" at bounding box center [305, 144] width 204 height 7
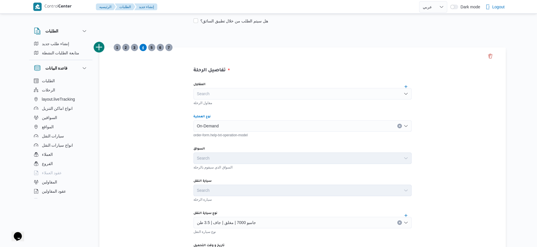
click at [164, 124] on div "تفاصيل الرحلة المقاول Search مقاول الرحلة نوع العملية On-Demand Combo box. Sele…" at bounding box center [302, 249] width 406 height 405
click at [136, 46] on span "3" at bounding box center [134, 47] width 7 height 7
click at [214, 124] on div "Search" at bounding box center [302, 125] width 218 height 11
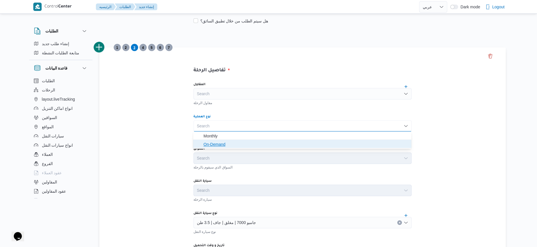
click at [215, 143] on span "On-Demand" at bounding box center [305, 144] width 204 height 7
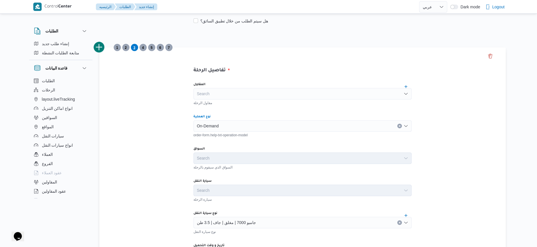
drag, startPoint x: 153, startPoint y: 111, endPoint x: 153, endPoint y: 106, distance: 4.6
click at [153, 111] on div "تفاصيل الرحلة المقاول Search مقاول الرحلة نوع العملية On-Demand Combo box. Sele…" at bounding box center [302, 249] width 406 height 405
click at [129, 47] on span "2" at bounding box center [125, 47] width 7 height 7
click at [115, 49] on span "1" at bounding box center [117, 47] width 7 height 7
click at [124, 49] on span "2" at bounding box center [125, 47] width 7 height 7
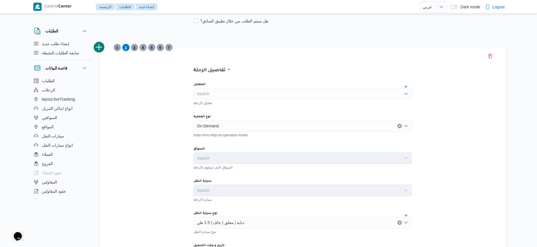
click at [132, 48] on span "3" at bounding box center [134, 47] width 7 height 7
click at [144, 50] on span "4" at bounding box center [142, 47] width 7 height 7
click at [149, 49] on span "5" at bounding box center [151, 47] width 7 height 7
click at [158, 49] on span "6" at bounding box center [160, 47] width 7 height 7
click at [170, 50] on span "7" at bounding box center [168, 47] width 7 height 7
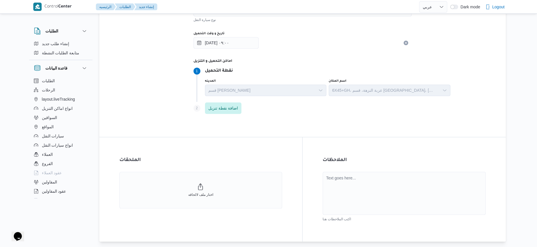
scroll to position [344, 0]
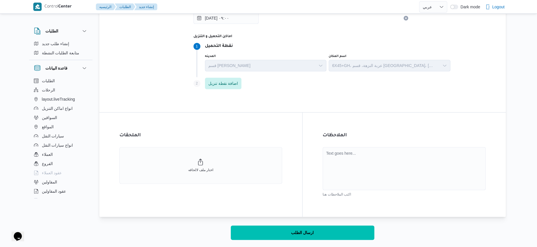
click at [257, 227] on button "ارسال الطلب" at bounding box center [302, 232] width 143 height 14
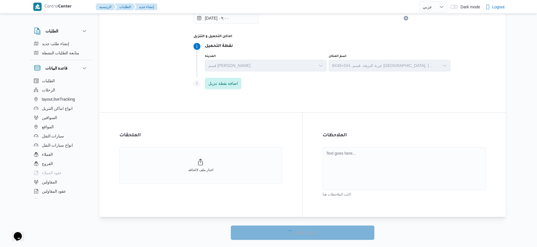
select select "ar"
